Goal: Information Seeking & Learning: Learn about a topic

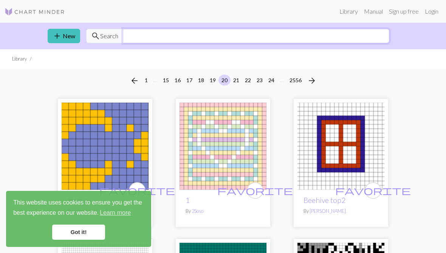
click at [137, 38] on input "text" at bounding box center [256, 36] width 267 height 14
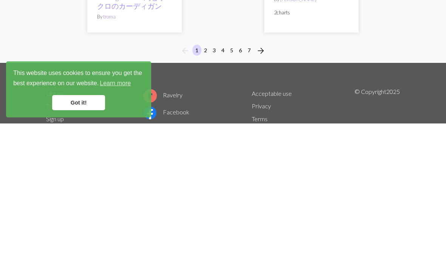
scroll to position [2583, 0]
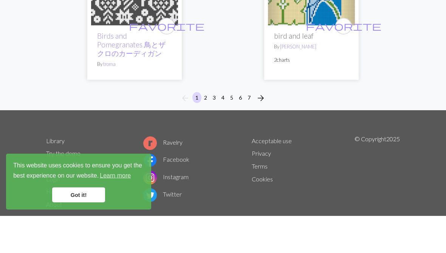
type input "Bird"
click at [269, 129] on li "arrow_forward" at bounding box center [261, 135] width 15 height 12
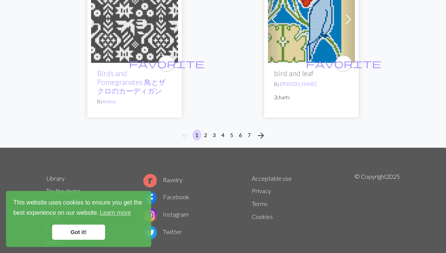
click at [268, 129] on button "arrow_forward" at bounding box center [260, 135] width 15 height 12
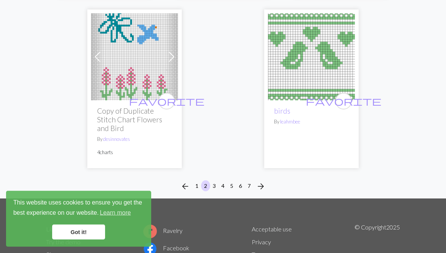
scroll to position [2555, 0]
click at [267, 180] on button "arrow_forward" at bounding box center [260, 186] width 15 height 12
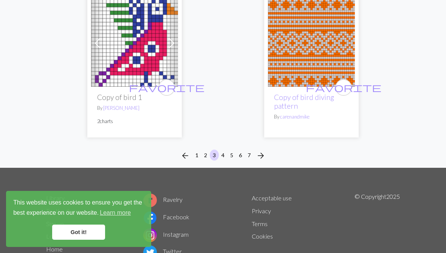
scroll to position [2667, 0]
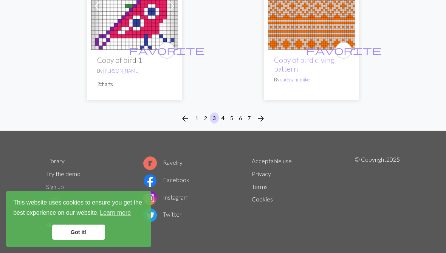
click at [267, 118] on button "arrow_forward" at bounding box center [260, 118] width 15 height 12
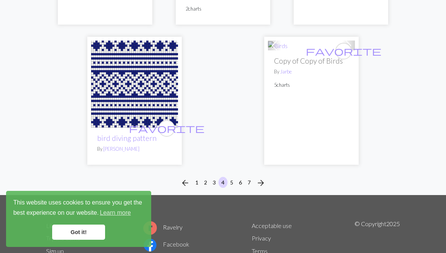
scroll to position [2673, 0]
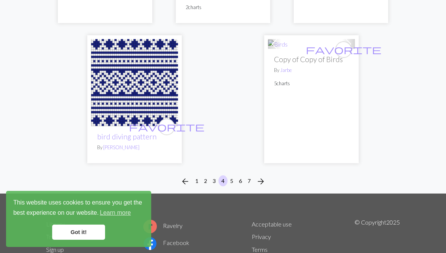
click at [268, 184] on button "arrow_forward" at bounding box center [260, 181] width 15 height 12
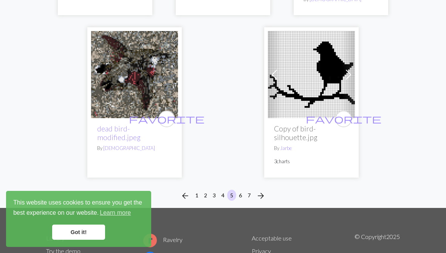
scroll to position [2663, 0]
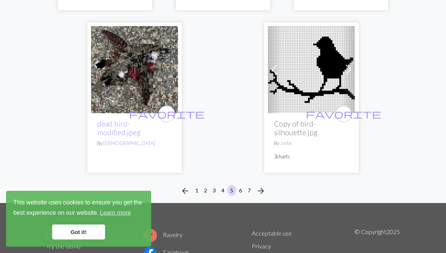
click at [275, 182] on div "arrow_back 1 2 3 4 5 6 7 arrow_forward" at bounding box center [223, 191] width 446 height 24
click at [268, 185] on button "arrow_forward" at bounding box center [260, 191] width 15 height 12
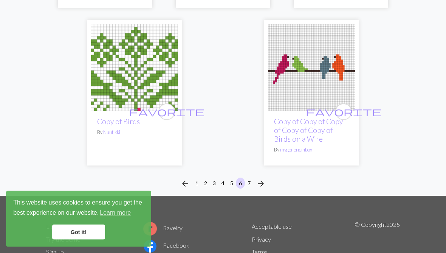
scroll to position [2478, 0]
click at [268, 182] on button "arrow_forward" at bounding box center [260, 183] width 15 height 12
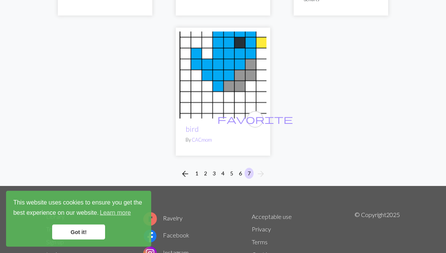
scroll to position [838, 0]
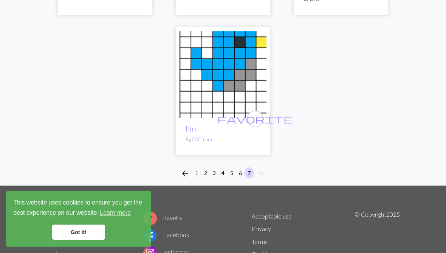
click at [197, 170] on button "1" at bounding box center [197, 172] width 9 height 11
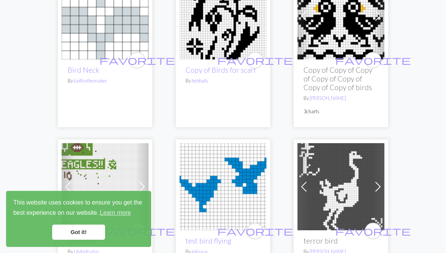
scroll to position [297, 0]
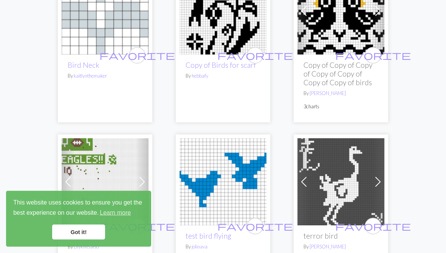
click at [235, 86] on div "favorite Copy of Birds for scarf By hebbafy" at bounding box center [223, 89] width 87 height 68
click at [235, 68] on link "Copy of Birds for scarf" at bounding box center [221, 65] width 70 height 9
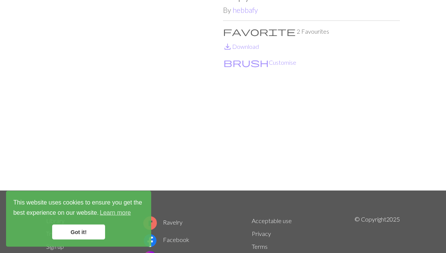
scroll to position [54, 0]
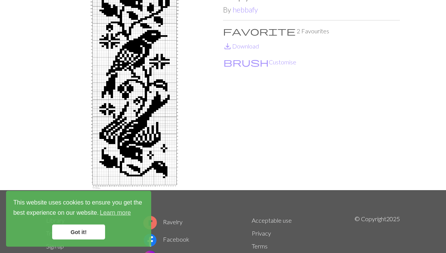
click at [13, 152] on div "Library hebbafy Copy of Birds for scarf Copy of Birds for scarf By hebbafy favo…" at bounding box center [223, 80] width 446 height 222
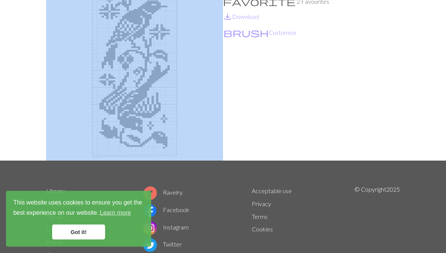
scroll to position [84, 0]
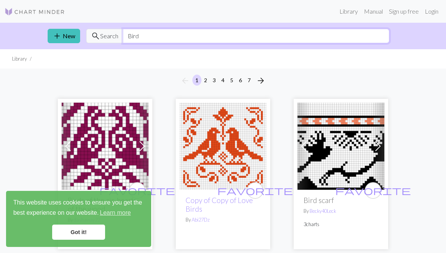
click at [144, 33] on input "Bird" at bounding box center [256, 36] width 267 height 14
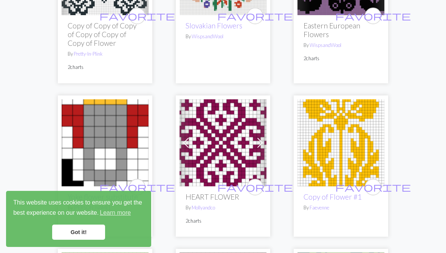
scroll to position [530, 0]
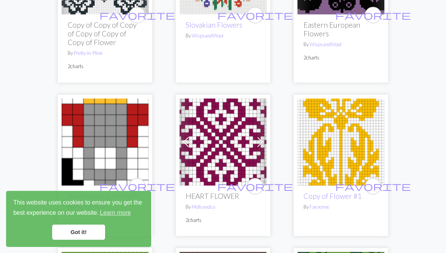
type input "Flower"
click at [333, 145] on img at bounding box center [341, 141] width 87 height 87
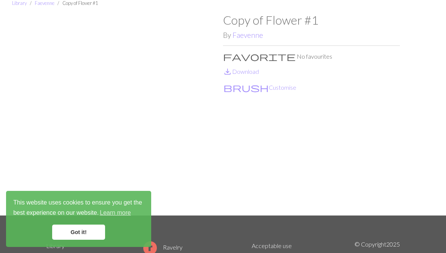
scroll to position [32, 0]
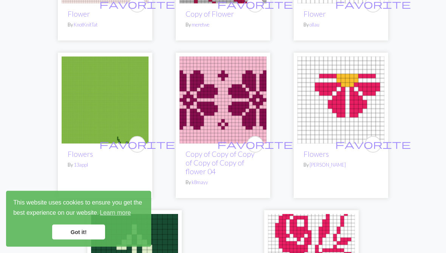
scroll to position [2888, 0]
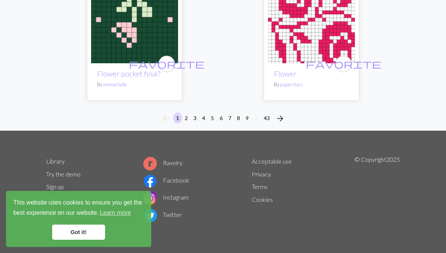
click at [277, 118] on span "arrow_forward" at bounding box center [280, 118] width 9 height 11
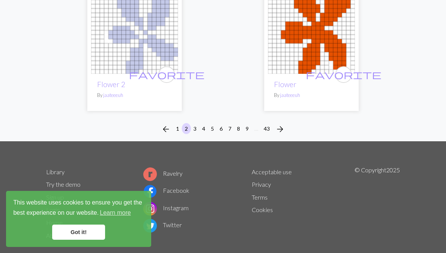
scroll to position [2609, 0]
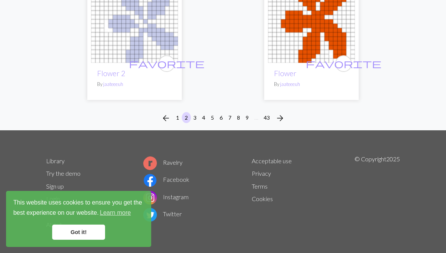
click at [276, 115] on span "arrow_forward" at bounding box center [280, 118] width 9 height 11
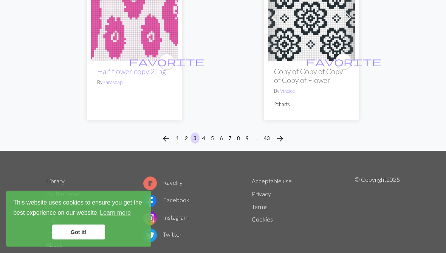
scroll to position [2725, 0]
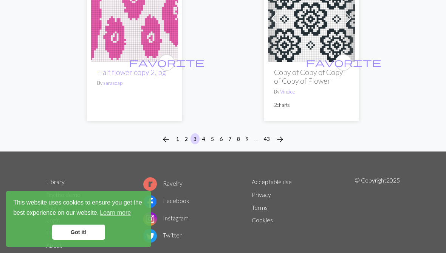
click at [279, 134] on span "arrow_forward" at bounding box center [280, 139] width 9 height 11
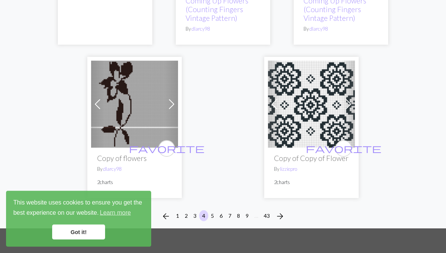
scroll to position [2932, 0]
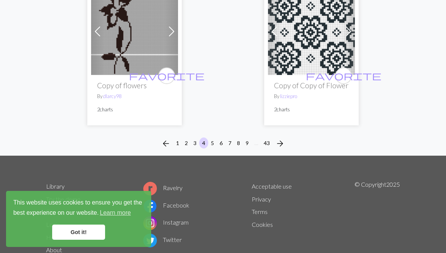
click at [281, 138] on span "arrow_forward" at bounding box center [280, 143] width 9 height 11
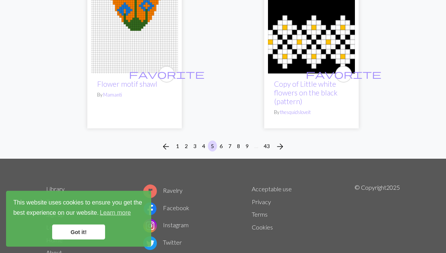
scroll to position [2751, 0]
click at [278, 143] on span "arrow_forward" at bounding box center [280, 146] width 9 height 11
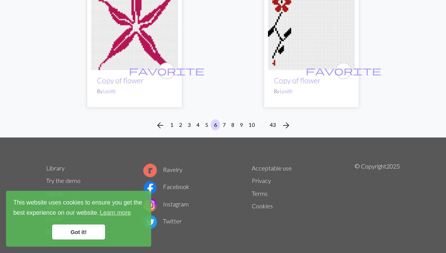
scroll to position [2719, 0]
click at [288, 123] on span "arrow_forward" at bounding box center [286, 125] width 9 height 11
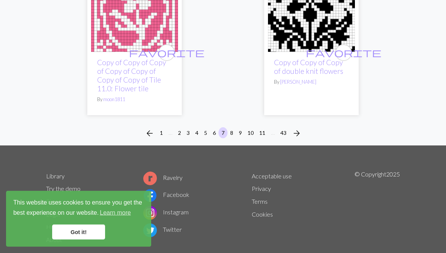
scroll to position [2646, 0]
click at [232, 127] on button "8" at bounding box center [231, 132] width 9 height 11
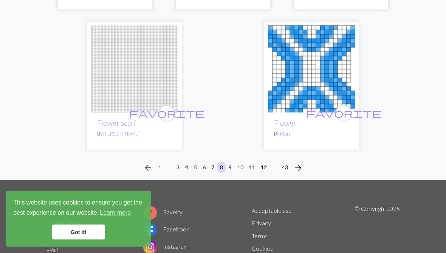
scroll to position [2646, 0]
click at [232, 162] on button "9" at bounding box center [230, 167] width 9 height 11
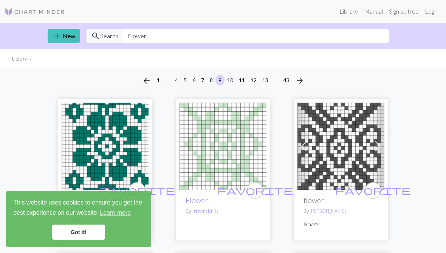
click at [346, 14] on link "Library" at bounding box center [349, 11] width 25 height 15
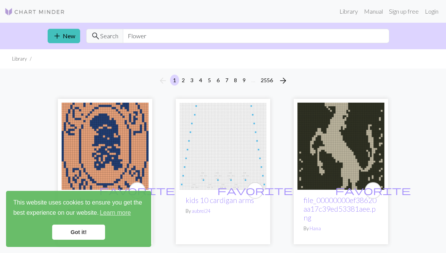
click at [53, 36] on span "add" at bounding box center [57, 36] width 9 height 11
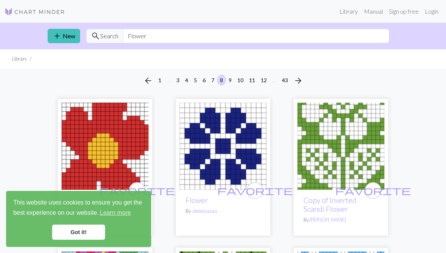
click at [78, 232] on link "Got it!" at bounding box center [78, 231] width 53 height 15
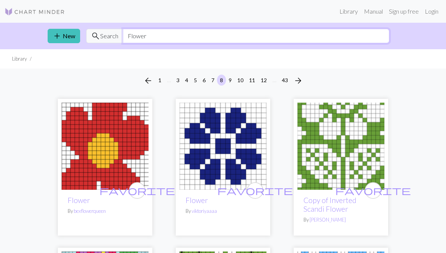
click at [140, 37] on input "Flower" at bounding box center [256, 36] width 267 height 14
click at [138, 34] on input "Flower" at bounding box center [256, 36] width 267 height 14
click at [137, 34] on input "Flower" at bounding box center [256, 36] width 267 height 14
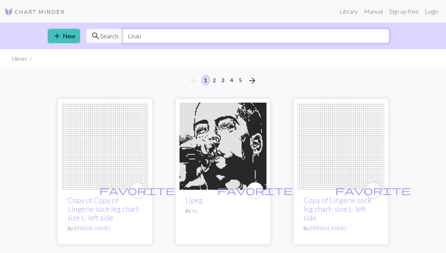
click at [146, 37] on input "L’eau" at bounding box center [256, 36] width 267 height 14
type input "L"
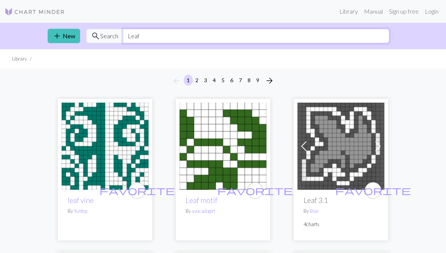
type input "Leaf"
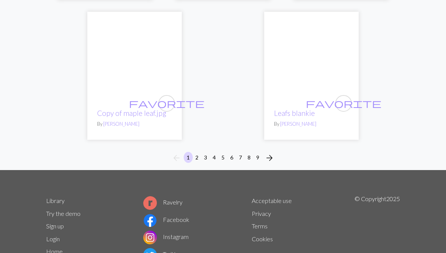
scroll to position [2500, 0]
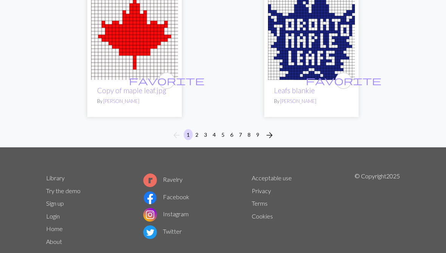
click at [270, 130] on span "arrow_forward" at bounding box center [269, 135] width 9 height 11
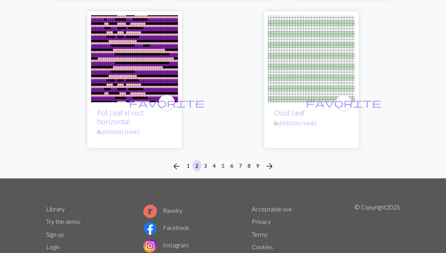
scroll to position [2588, 0]
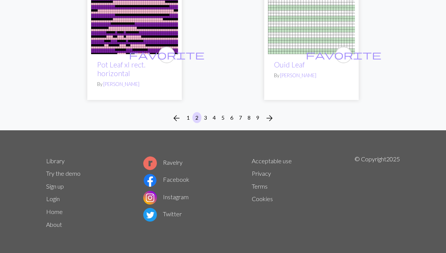
click at [267, 119] on span "arrow_forward" at bounding box center [269, 118] width 9 height 11
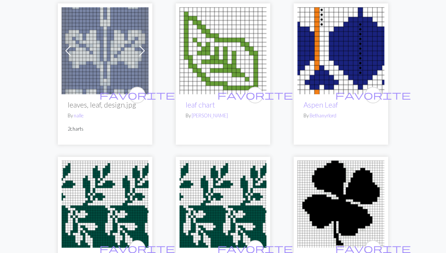
scroll to position [424, 0]
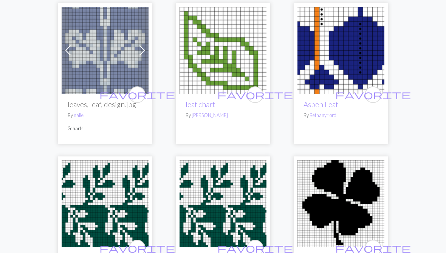
click at [97, 38] on img at bounding box center [105, 50] width 87 height 87
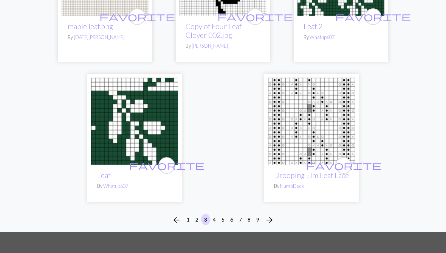
click at [213, 214] on button "4" at bounding box center [214, 219] width 9 height 11
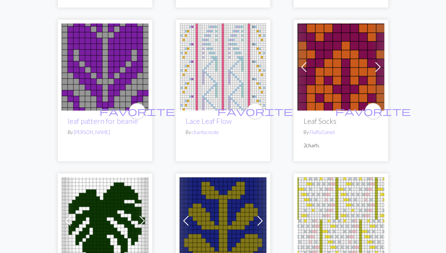
click at [96, 45] on img at bounding box center [105, 67] width 87 height 87
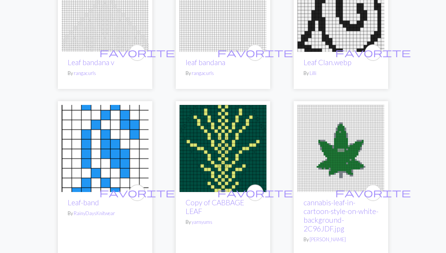
scroll to position [1272, 0]
click at [211, 126] on img at bounding box center [223, 148] width 87 height 87
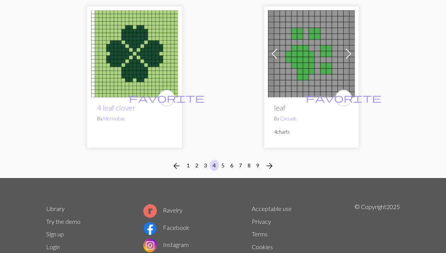
scroll to position [2670, 0]
click at [269, 160] on span "arrow_forward" at bounding box center [269, 165] width 9 height 11
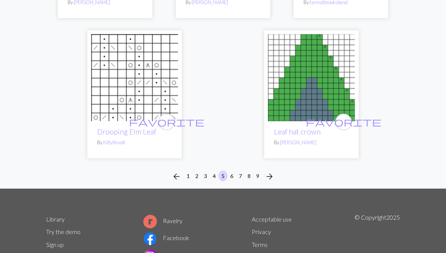
scroll to position [2644, 0]
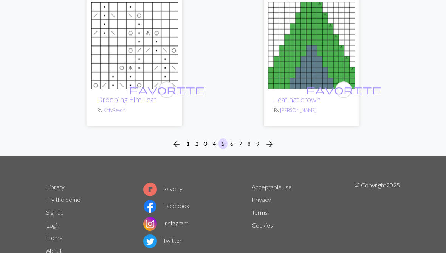
click at [269, 139] on span "arrow_forward" at bounding box center [269, 144] width 9 height 11
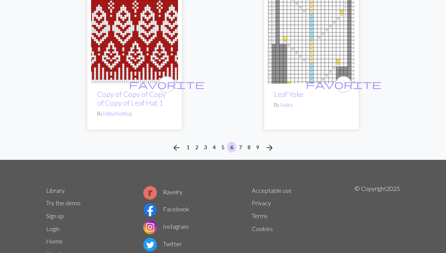
scroll to position [2618, 0]
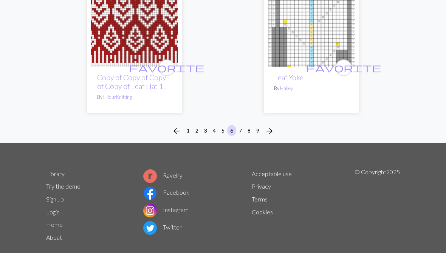
click at [266, 126] on span "arrow_forward" at bounding box center [269, 131] width 9 height 11
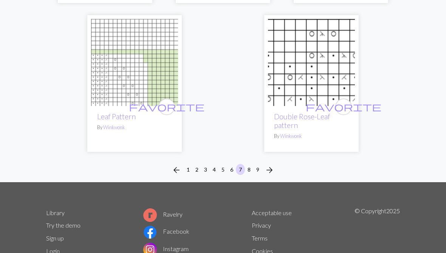
scroll to position [2549, 0]
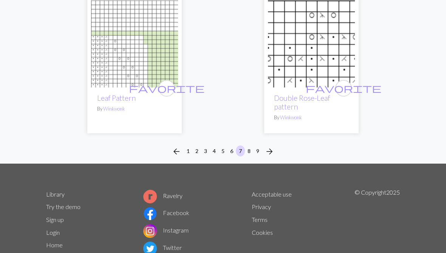
click at [249, 145] on button "8" at bounding box center [249, 150] width 9 height 11
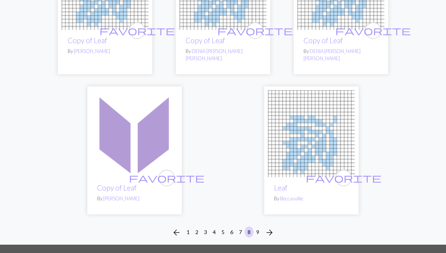
scroll to position [2608, 0]
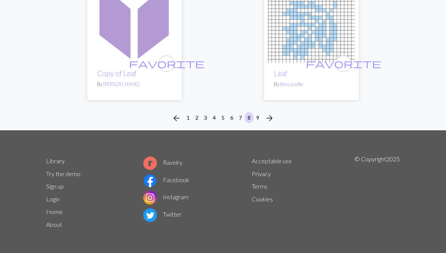
click at [266, 113] on span "arrow_forward" at bounding box center [269, 118] width 9 height 11
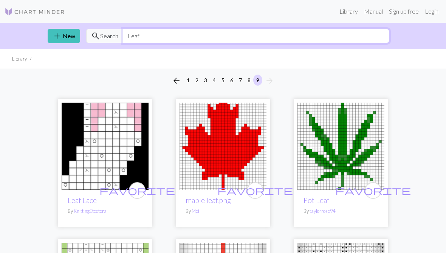
click at [144, 37] on input "Leaf" at bounding box center [256, 36] width 267 height 14
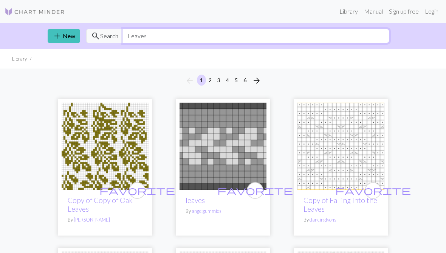
type input "Leaves"
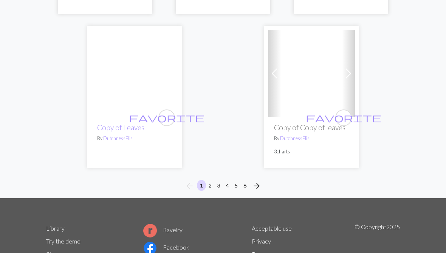
scroll to position [2604, 0]
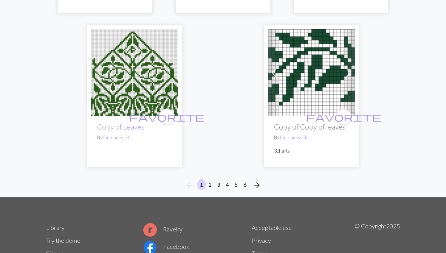
click at [254, 180] on span "arrow_forward" at bounding box center [256, 185] width 9 height 11
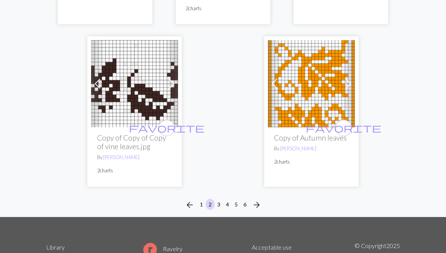
scroll to position [2537, 0]
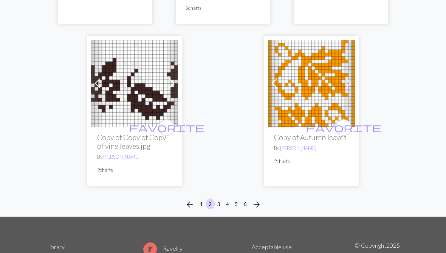
click at [290, 76] on img at bounding box center [311, 83] width 87 height 87
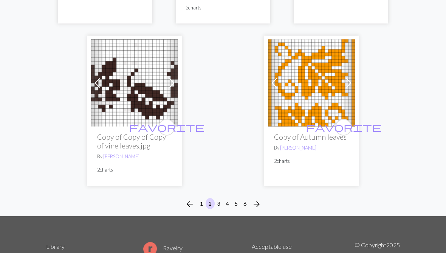
scroll to position [2537, 0]
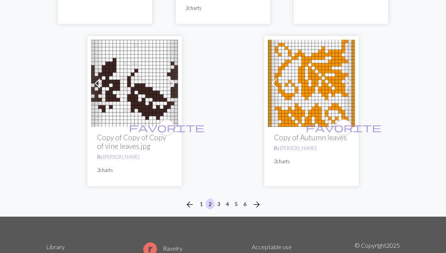
click at [253, 199] on span "arrow_forward" at bounding box center [256, 204] width 9 height 11
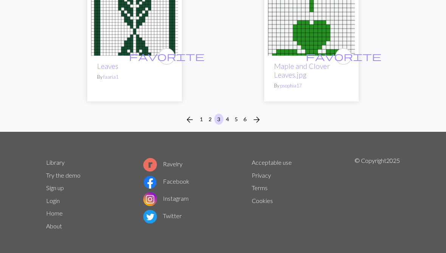
scroll to position [2522, 0]
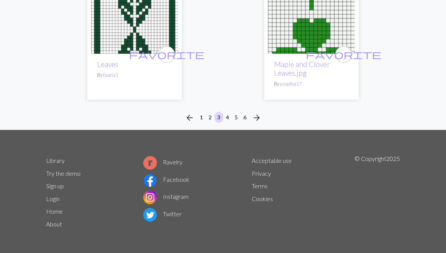
click at [255, 118] on span "arrow_forward" at bounding box center [256, 117] width 9 height 11
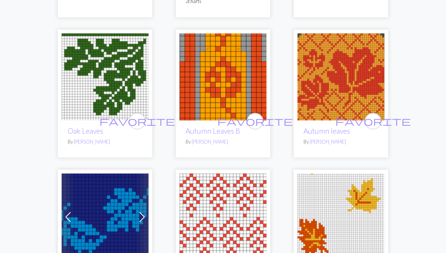
scroll to position [793, 0]
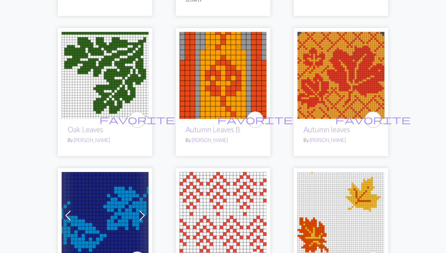
click at [109, 74] on img at bounding box center [105, 75] width 87 height 87
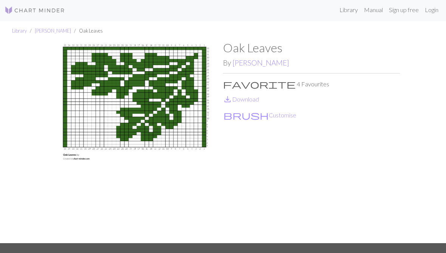
scroll to position [2, 0]
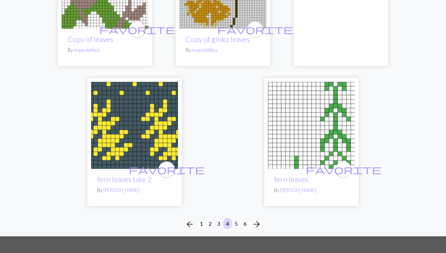
scroll to position [2535, 0]
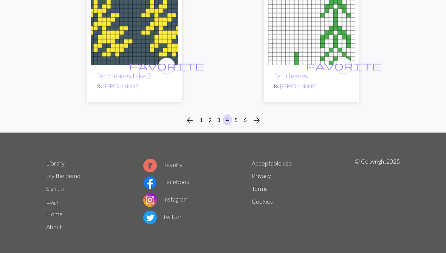
click at [255, 116] on span "arrow_forward" at bounding box center [256, 120] width 9 height 11
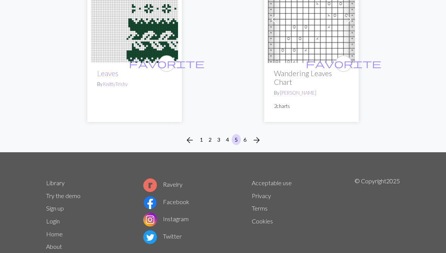
scroll to position [2531, 0]
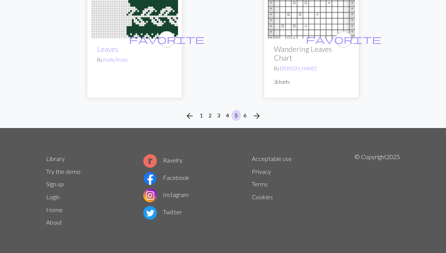
click at [254, 115] on span "arrow_forward" at bounding box center [256, 115] width 9 height 11
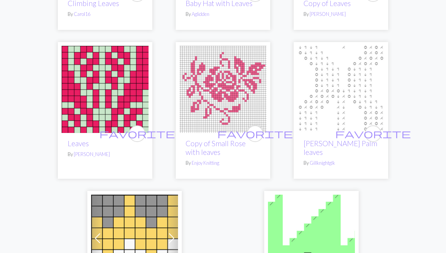
click at [93, 88] on img at bounding box center [105, 89] width 87 height 87
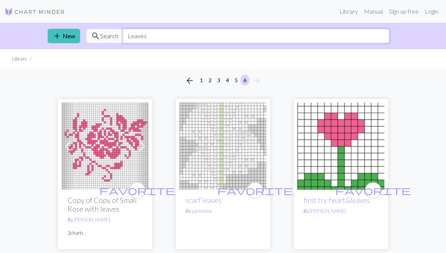
click at [147, 42] on input "Leaves" at bounding box center [256, 36] width 267 height 14
type input "L"
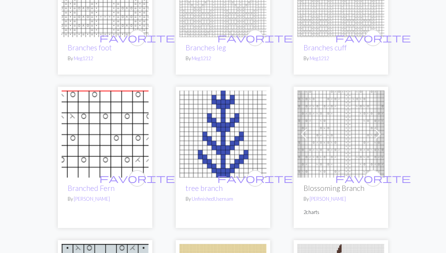
scroll to position [749, 0]
type input "Branch"
click at [198, 143] on img at bounding box center [223, 133] width 87 height 87
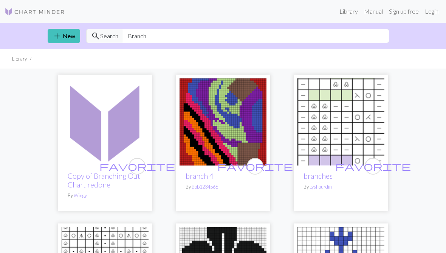
click at [17, 61] on li "Library" at bounding box center [19, 58] width 15 height 7
click at [17, 59] on li "Library" at bounding box center [19, 58] width 15 height 7
click at [17, 13] on img at bounding box center [35, 11] width 61 height 9
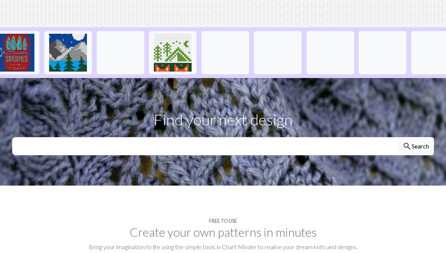
scroll to position [0, 591]
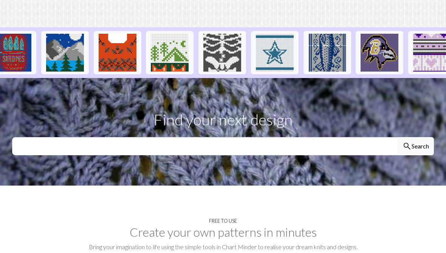
click at [110, 61] on img at bounding box center [118, 53] width 38 height 38
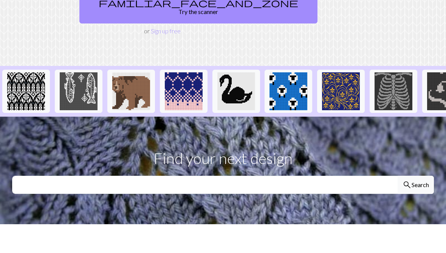
scroll to position [164, 0]
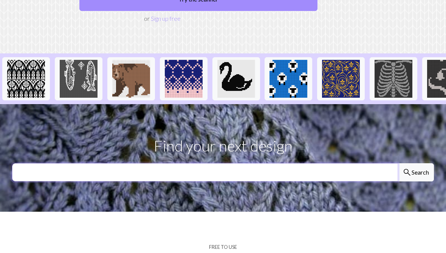
click at [38, 176] on input "text" at bounding box center [205, 172] width 386 height 18
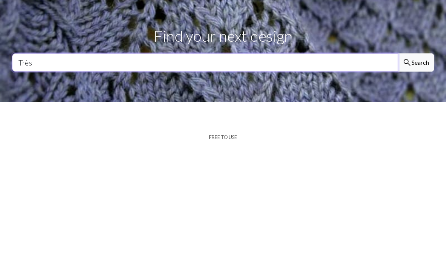
type input "Très"
click at [416, 163] on button "search Search" at bounding box center [416, 172] width 36 height 18
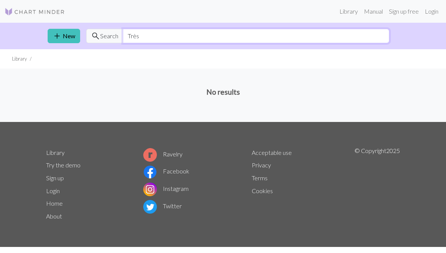
click at [129, 39] on input "Très" at bounding box center [256, 36] width 267 height 14
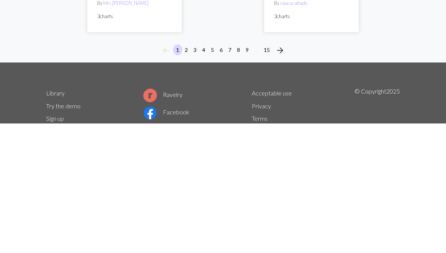
scroll to position [2688, 0]
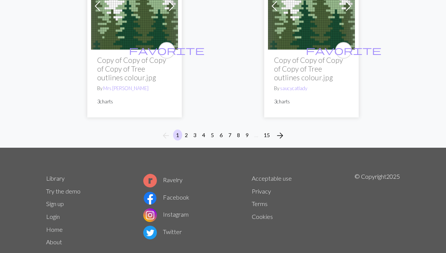
type input "Tree"
click at [280, 130] on span "arrow_forward" at bounding box center [280, 135] width 9 height 11
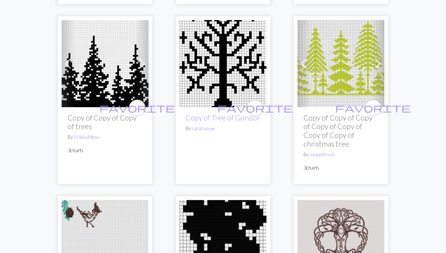
scroll to position [909, 0]
click at [221, 73] on img at bounding box center [223, 63] width 87 height 87
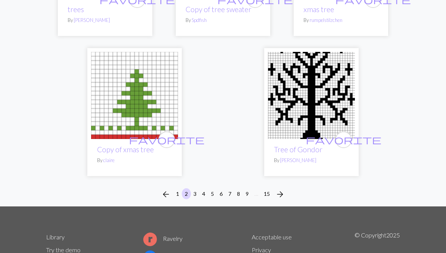
scroll to position [2625, 0]
click at [277, 189] on span "arrow_forward" at bounding box center [280, 194] width 9 height 11
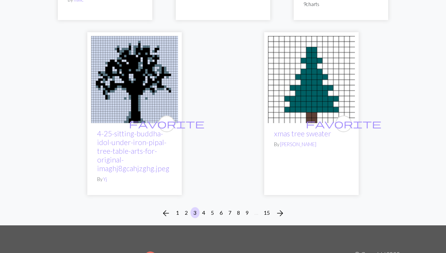
scroll to position [2541, 0]
click at [276, 208] on span "arrow_forward" at bounding box center [280, 213] width 9 height 11
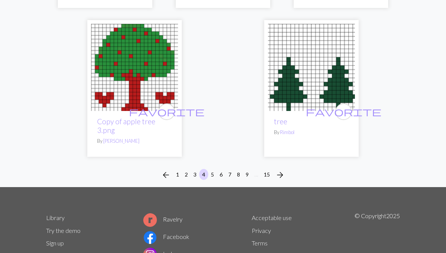
scroll to position [2749, 0]
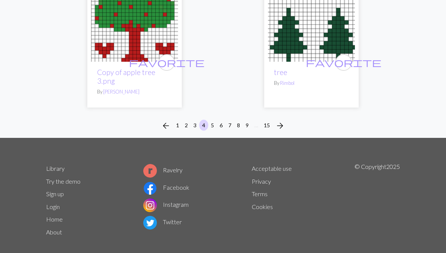
click at [278, 120] on span "arrow_forward" at bounding box center [280, 125] width 9 height 11
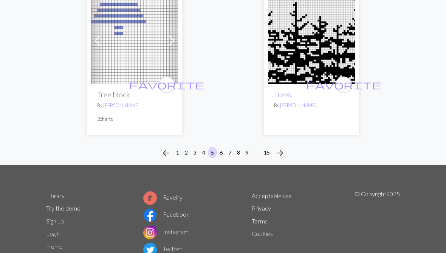
scroll to position [2627, 0]
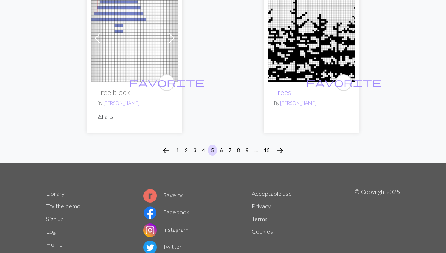
click at [276, 145] on span "arrow_forward" at bounding box center [280, 150] width 9 height 11
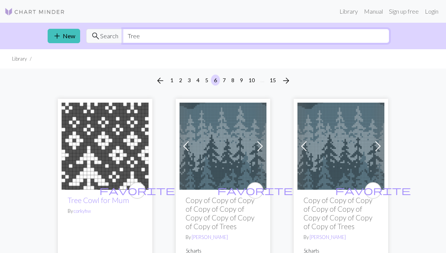
click at [146, 42] on input "Tree" at bounding box center [256, 36] width 267 height 14
type input "T"
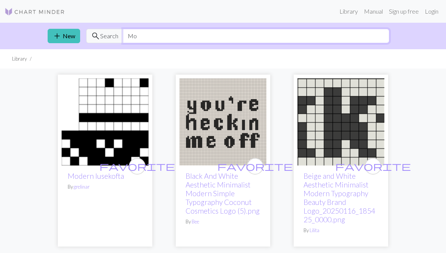
type input "M"
type input "H"
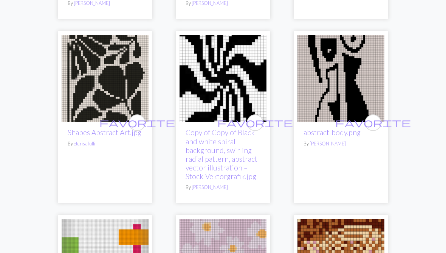
scroll to position [1896, 0]
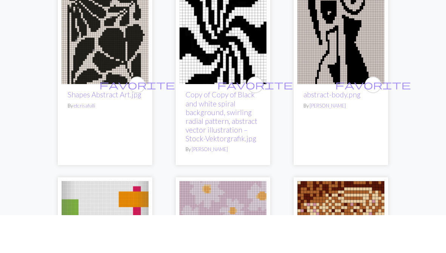
type input "Abstract"
click at [85, 40] on img at bounding box center [105, 78] width 87 height 87
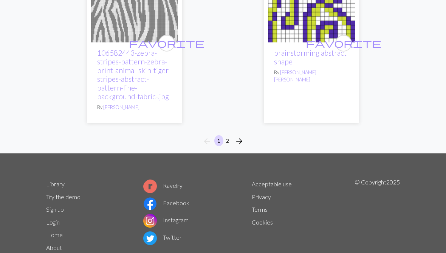
scroll to position [3114, 0]
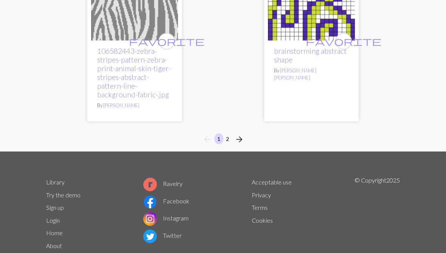
click at [238, 134] on span "arrow_forward" at bounding box center [239, 139] width 9 height 11
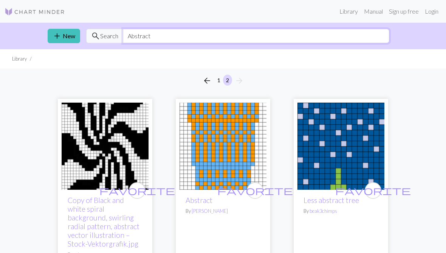
click at [158, 38] on input "Abstract" at bounding box center [256, 36] width 267 height 14
type input "A"
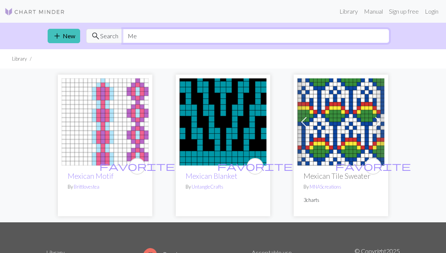
type input "M"
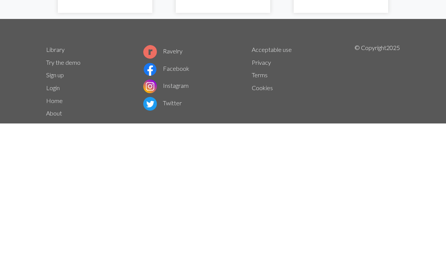
scroll to position [81, 0]
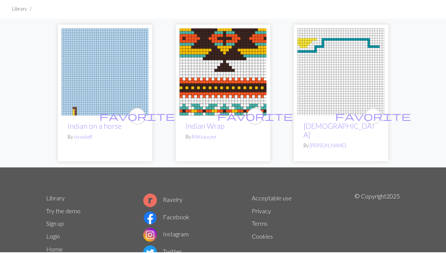
type input "Indian"
click at [205, 79] on img at bounding box center [223, 72] width 87 height 87
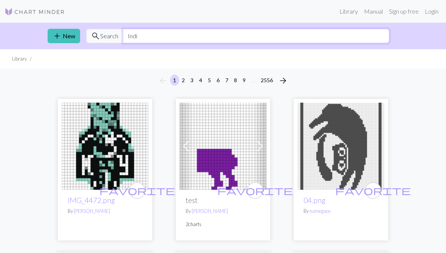
click at [140, 39] on input "Indi" at bounding box center [256, 36] width 267 height 14
type input "I"
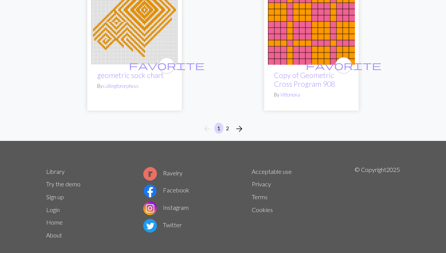
scroll to position [2707, 0]
click at [238, 131] on span "arrow_forward" at bounding box center [239, 128] width 9 height 11
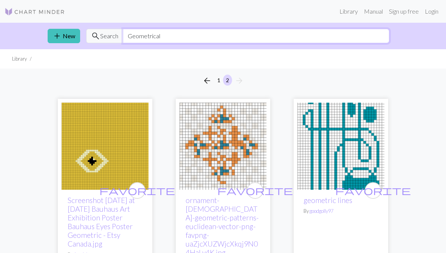
click at [169, 41] on input "Geometrical" at bounding box center [256, 36] width 267 height 14
type input "G"
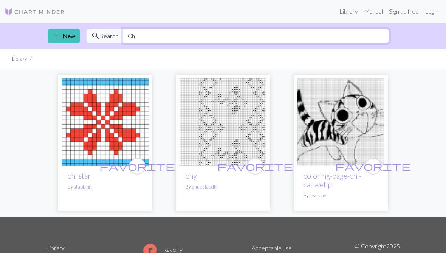
type input "C"
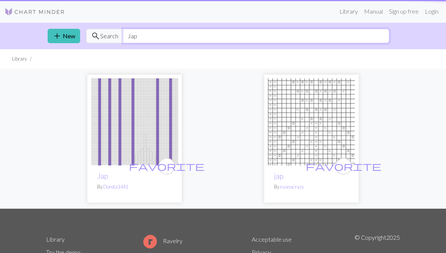
type input "Japo"
